Goal: Information Seeking & Learning: Check status

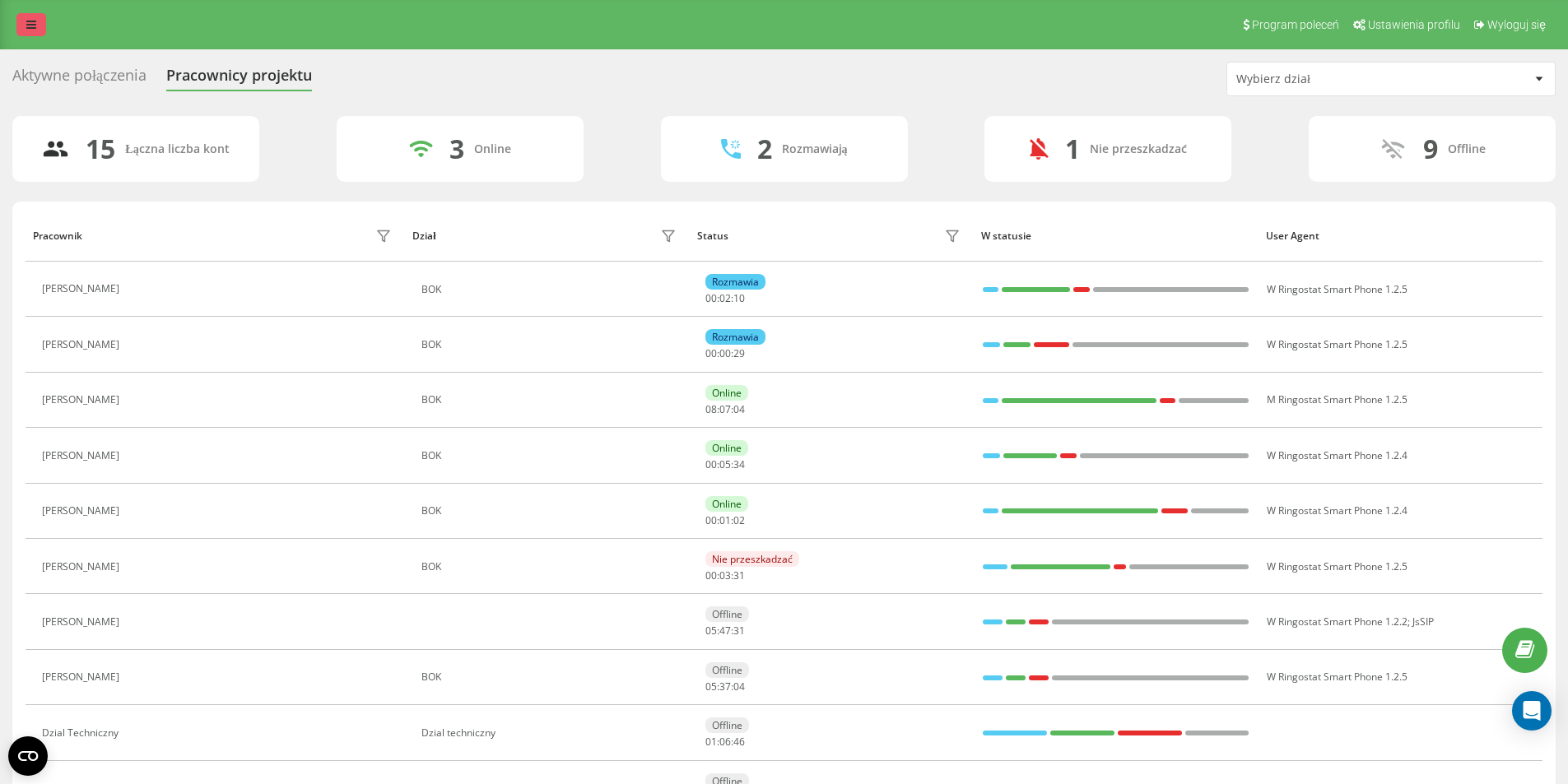
click at [22, 26] on link at bounding box center [31, 24] width 30 height 23
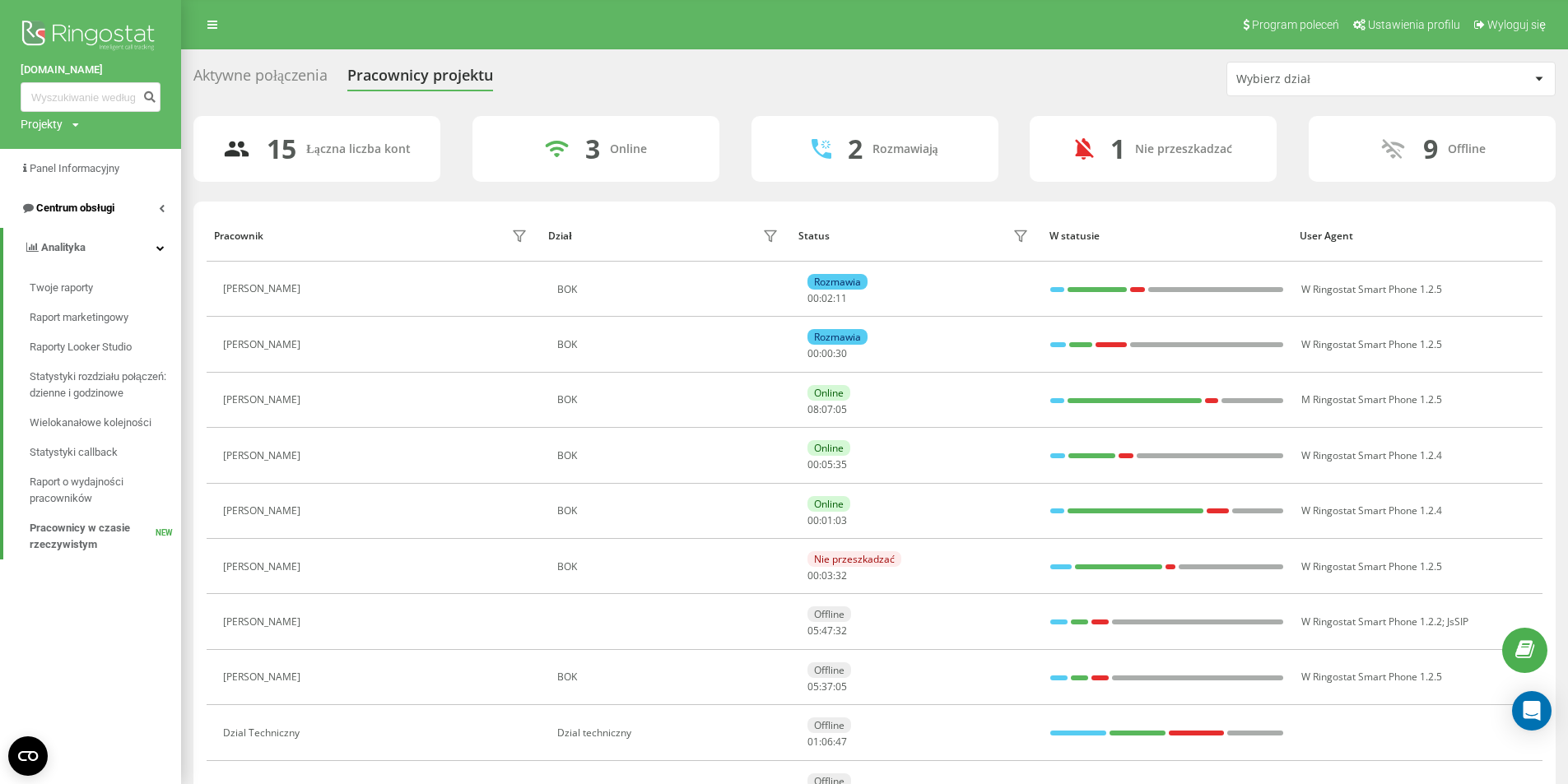
click at [114, 214] on span "Centrum obsługi" at bounding box center [76, 208] width 78 height 13
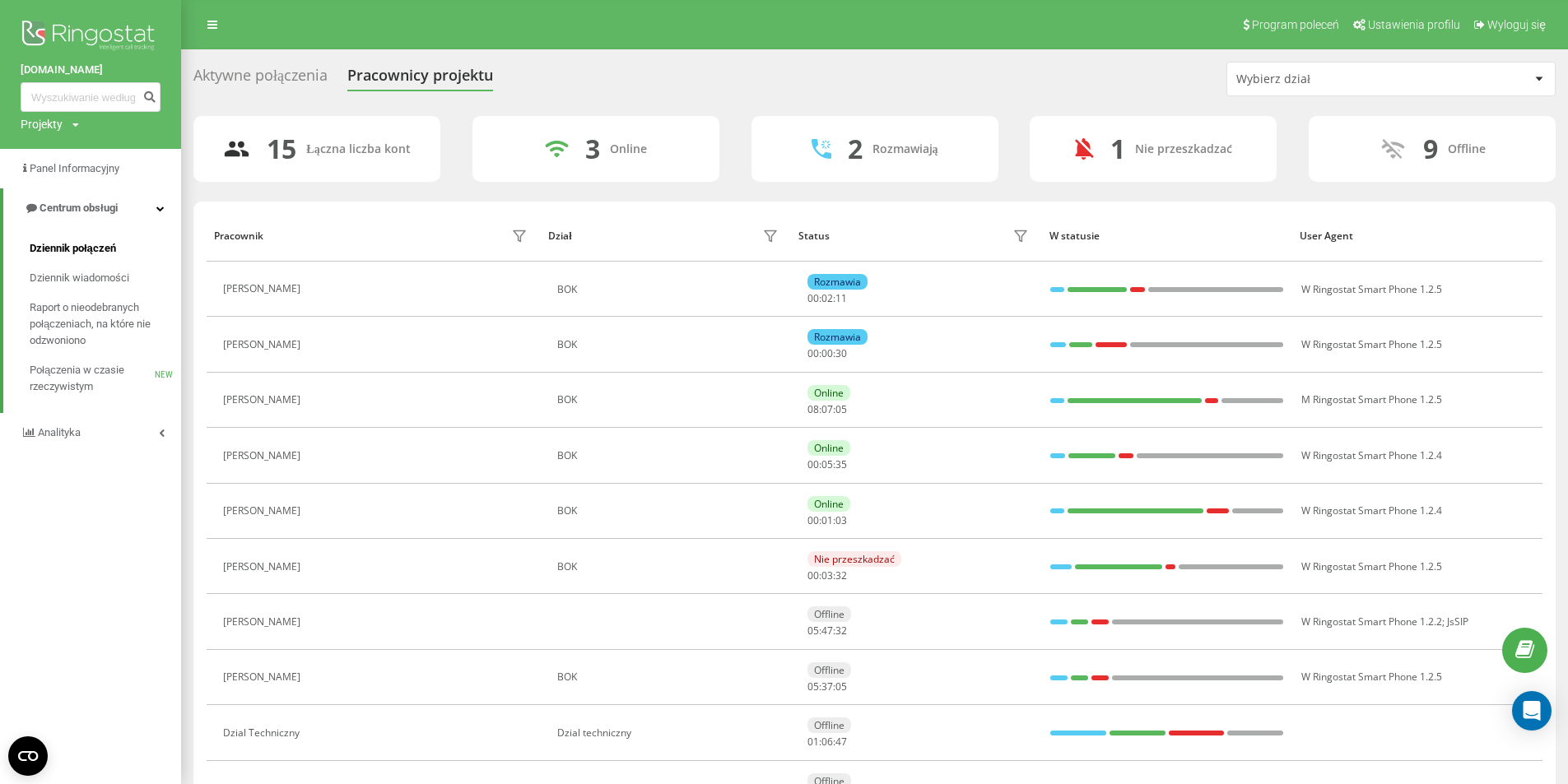
click at [108, 252] on span "Dziennik połączeń" at bounding box center [73, 248] width 87 height 16
click at [87, 243] on span "Dziennik połączeń" at bounding box center [73, 248] width 87 height 16
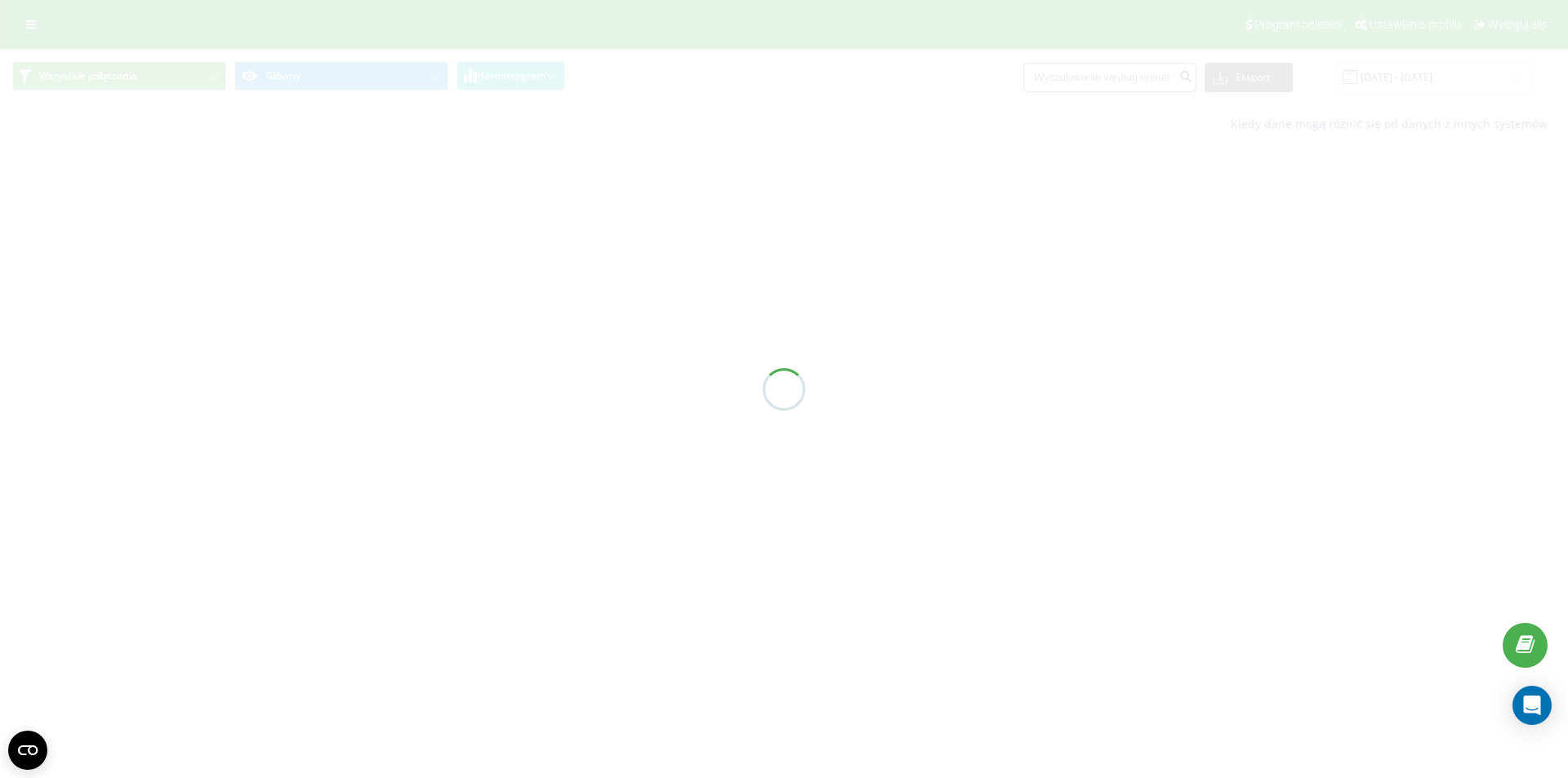
click at [1098, 79] on input at bounding box center [1109, 77] width 173 height 30
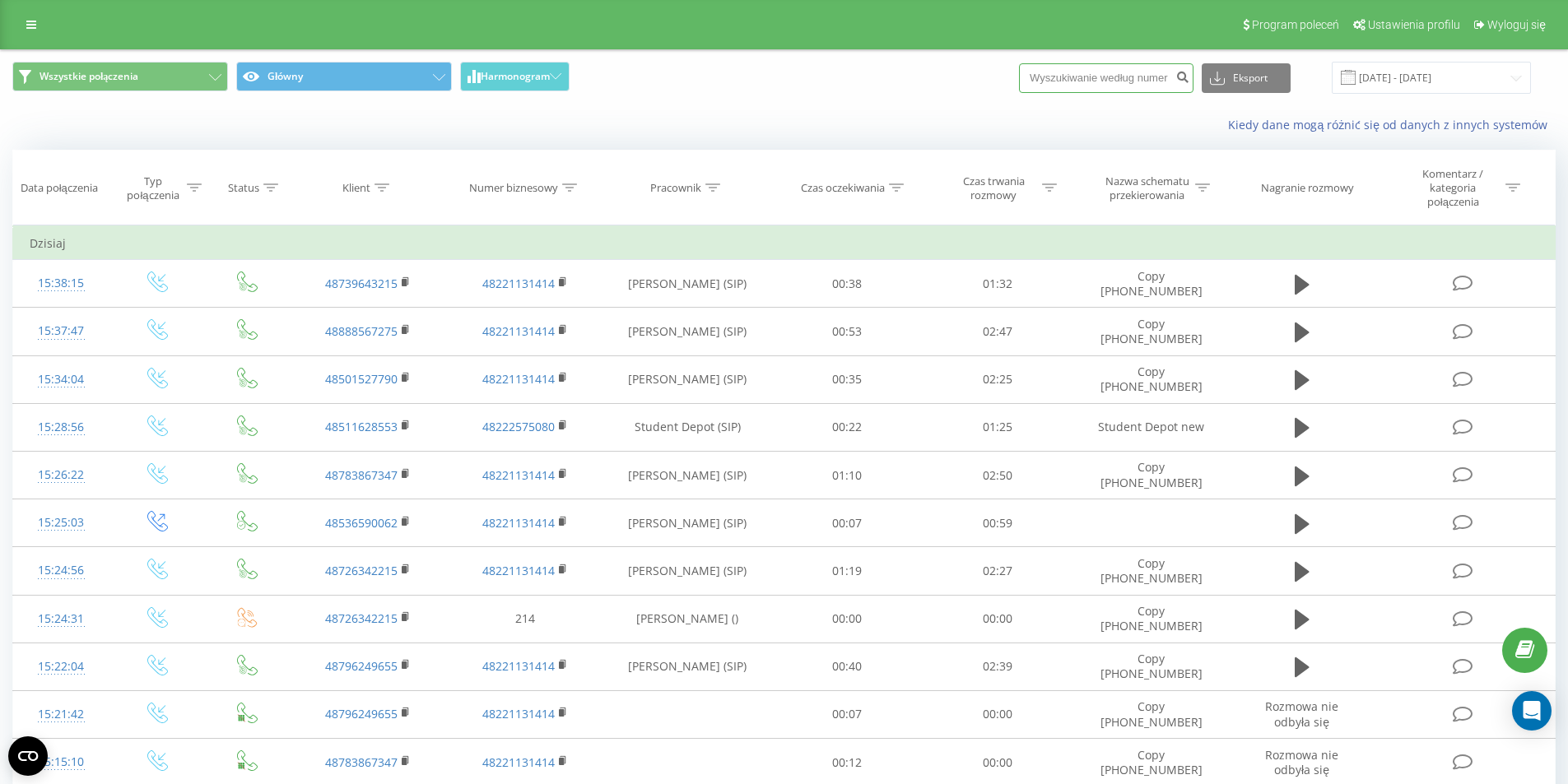
click at [1099, 80] on input at bounding box center [1106, 77] width 175 height 30
paste input "48739643215"
type input "48739643215"
click at [1189, 80] on icon "submit" at bounding box center [1182, 75] width 14 height 10
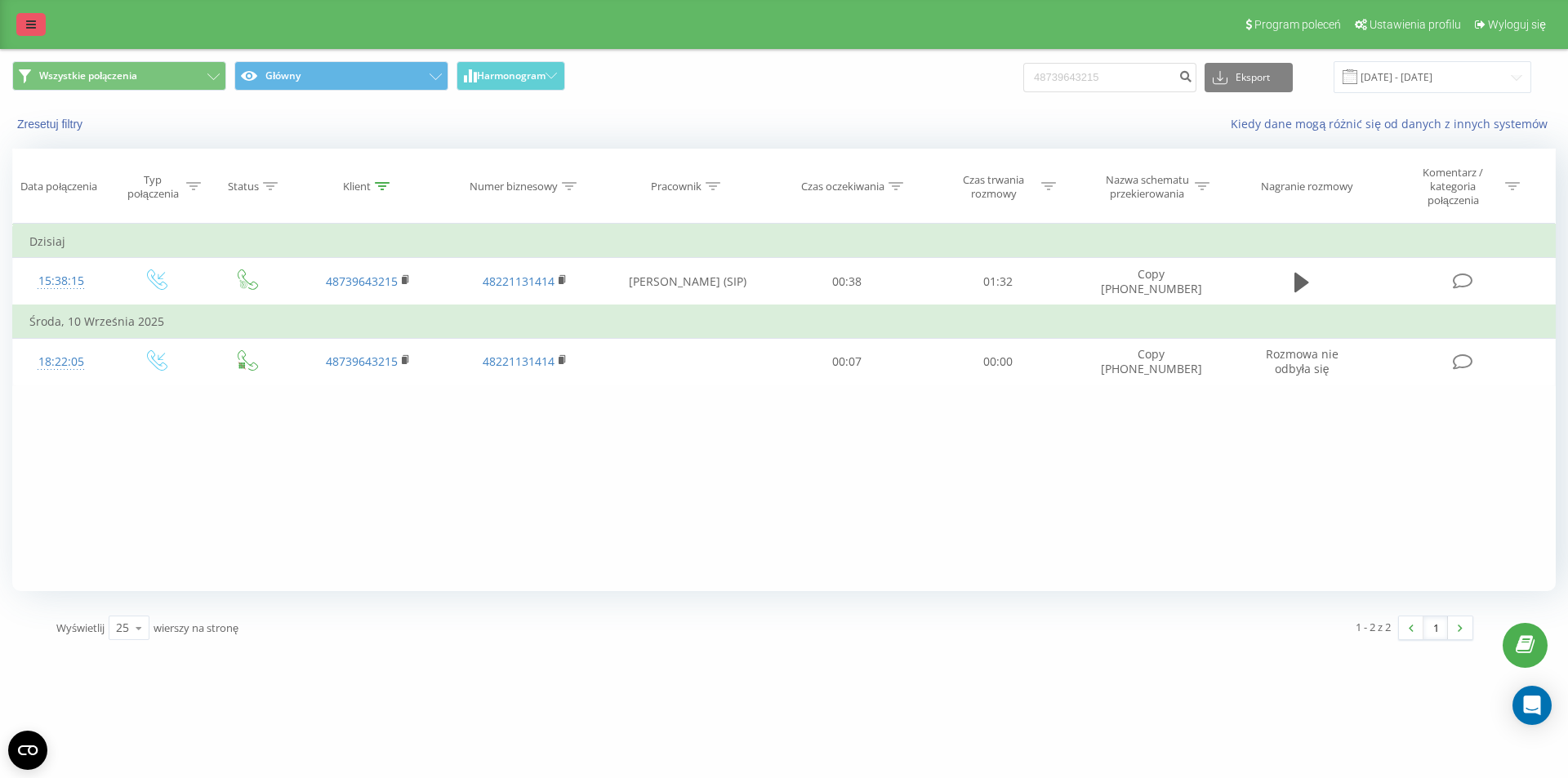
click at [31, 25] on icon at bounding box center [31, 24] width 10 height 12
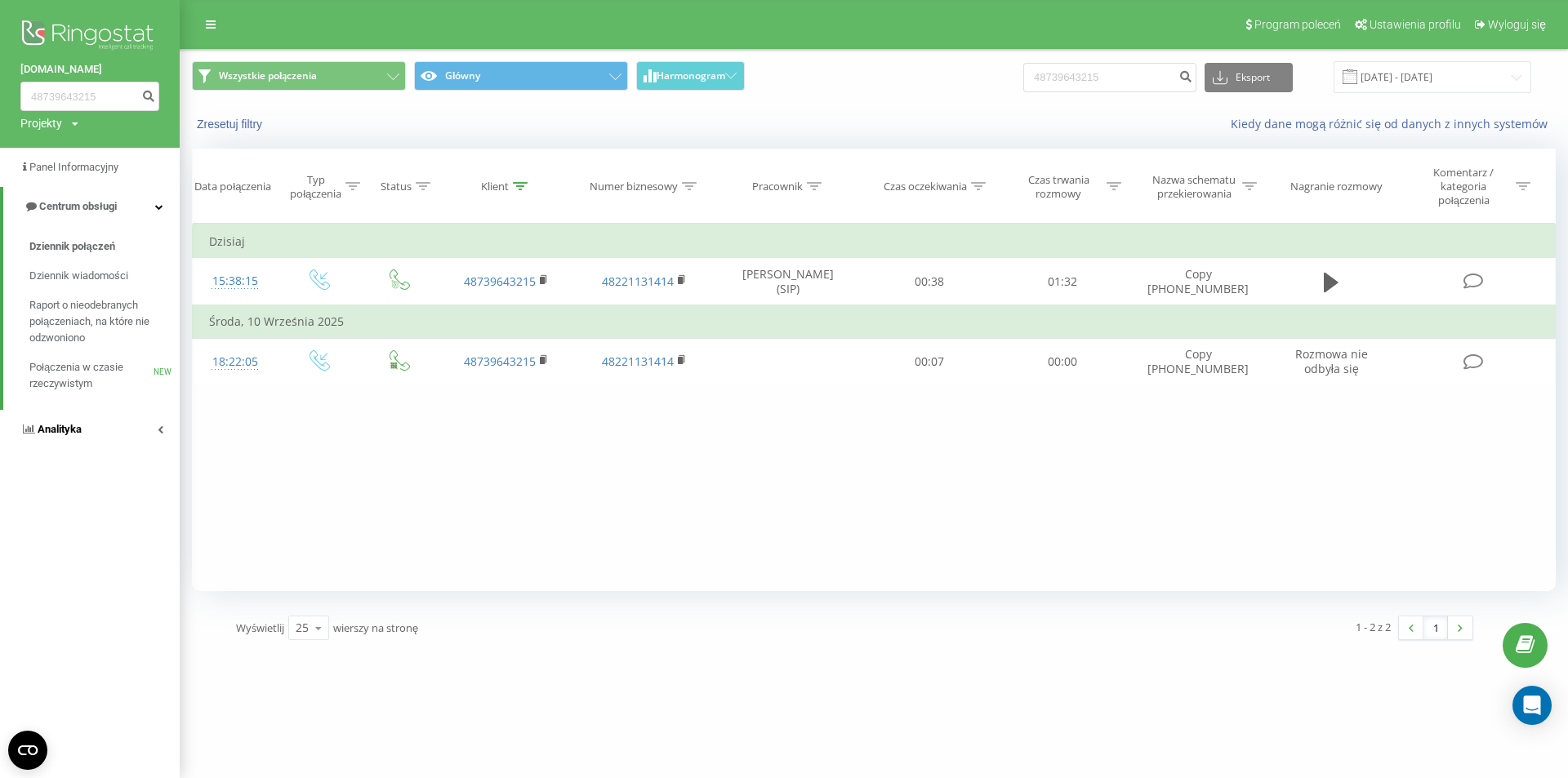
click at [79, 435] on span "Analityka" at bounding box center [59, 429] width 44 height 13
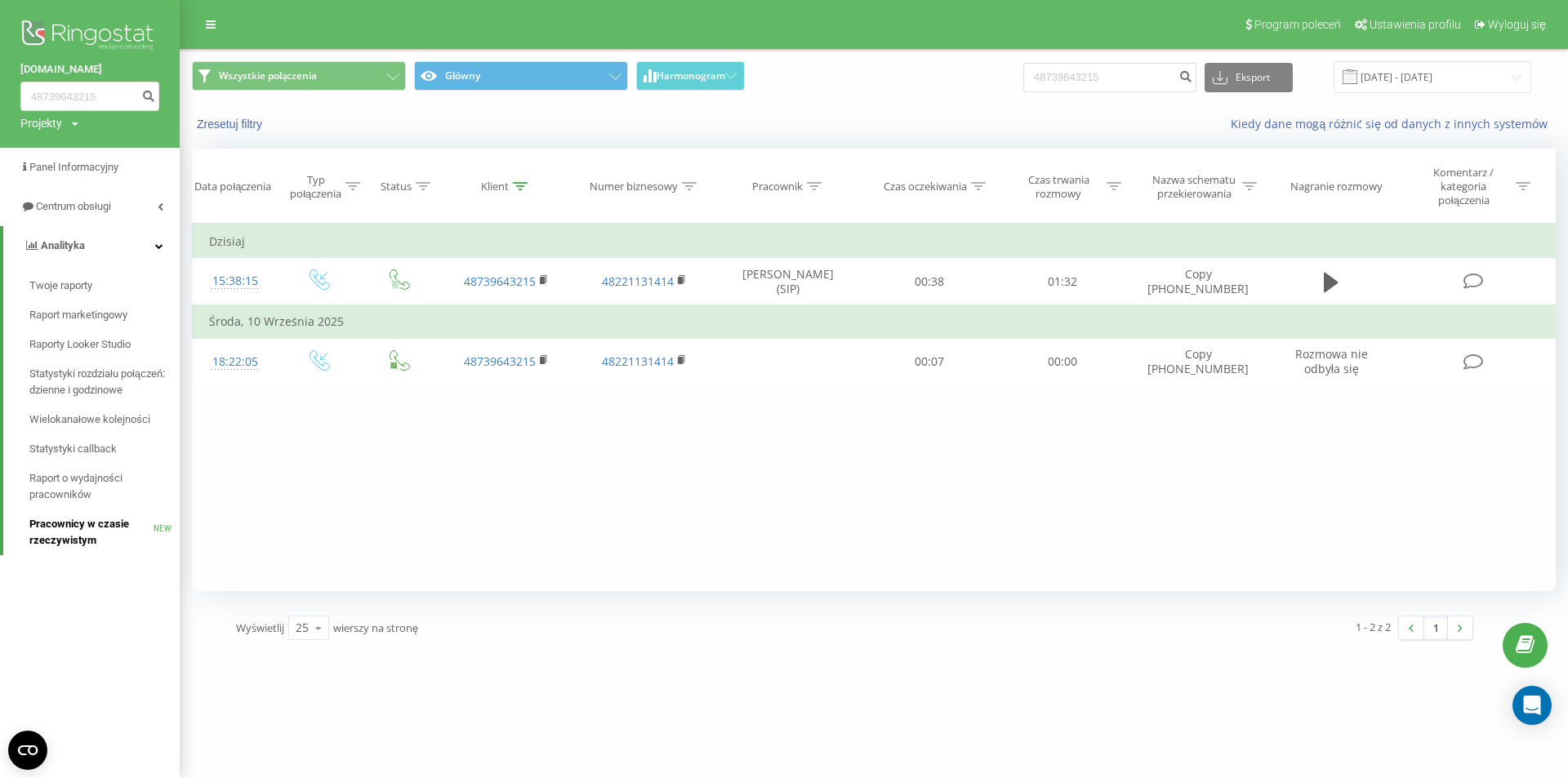
click at [86, 530] on span "Pracownicy w czasie rzeczywistym" at bounding box center [91, 532] width 124 height 33
